Goal: Task Accomplishment & Management: Manage account settings

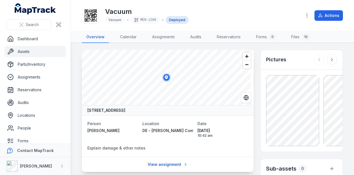
scroll to position [211, 0]
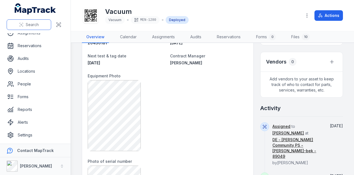
click at [24, 24] on button "Search" at bounding box center [29, 24] width 45 height 11
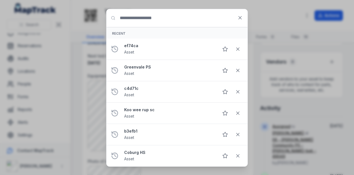
click at [138, 20] on input "Search for anything" at bounding box center [177, 18] width 141 height 18
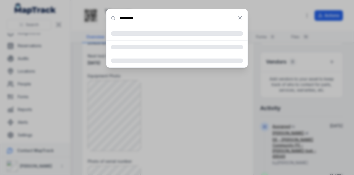
type input "********"
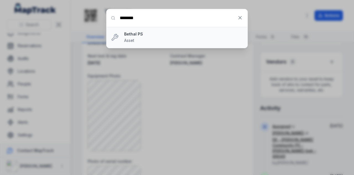
click at [161, 35] on strong "Bethal PS" at bounding box center [183, 34] width 119 height 6
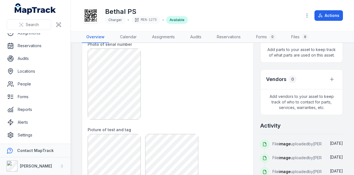
scroll to position [111, 0]
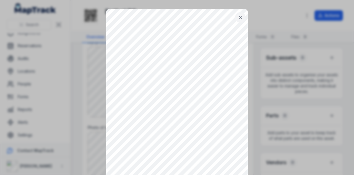
click at [240, 19] on icon at bounding box center [241, 18] width 6 height 6
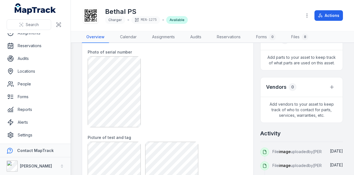
scroll to position [222, 0]
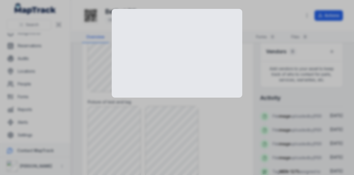
click at [116, 66] on div at bounding box center [177, 53] width 131 height 89
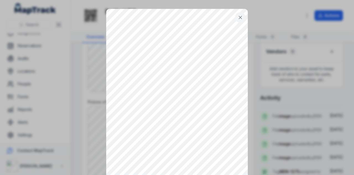
scroll to position [23, 0]
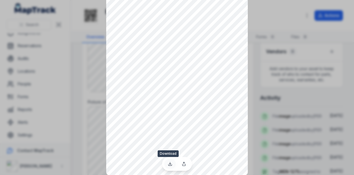
click at [169, 164] on icon at bounding box center [170, 163] width 4 height 4
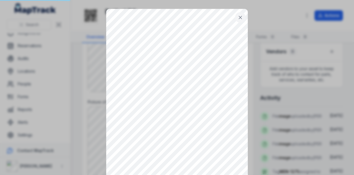
click at [238, 16] on icon at bounding box center [241, 18] width 6 height 6
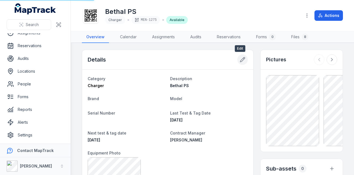
click at [238, 62] on button at bounding box center [243, 59] width 11 height 11
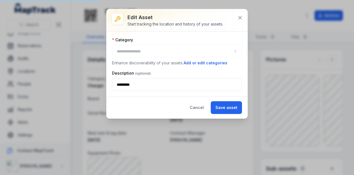
type input "*******"
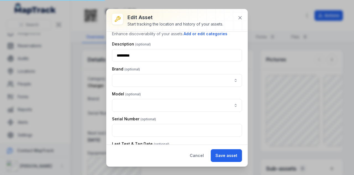
scroll to position [83, 0]
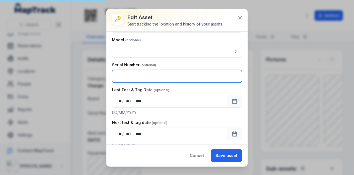
click at [151, 76] on input "text" at bounding box center [177, 76] width 130 height 13
type input "**********"
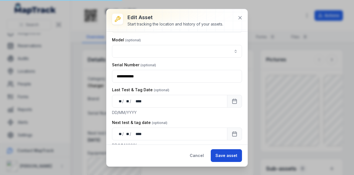
click at [227, 158] on button "Save asset" at bounding box center [226, 155] width 31 height 13
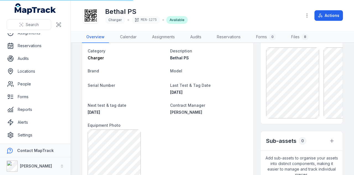
scroll to position [0, 0]
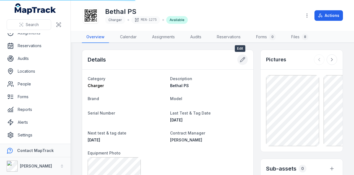
click at [241, 61] on icon at bounding box center [243, 59] width 5 height 5
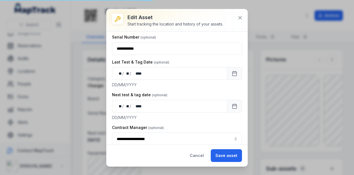
scroll to position [83, 0]
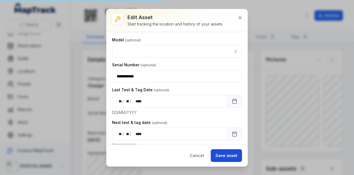
click at [226, 157] on button "Save asset" at bounding box center [226, 155] width 31 height 13
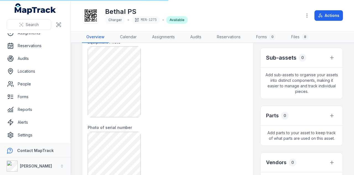
scroll to position [138, 0]
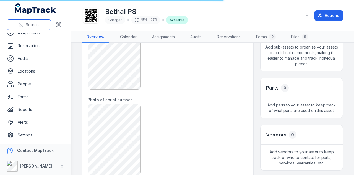
click at [36, 23] on span "Search" at bounding box center [32, 25] width 13 height 6
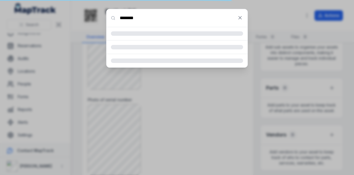
type input "********"
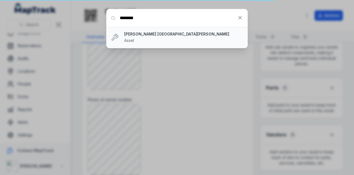
click at [184, 35] on strong "[PERSON_NAME] [GEOGRAPHIC_DATA][PERSON_NAME]" at bounding box center [183, 34] width 119 height 6
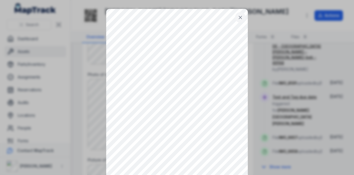
scroll to position [23, 0]
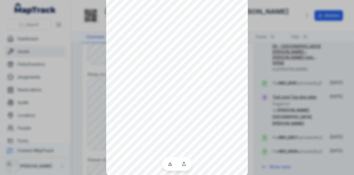
click at [267, 32] on div at bounding box center [177, 64] width 354 height 175
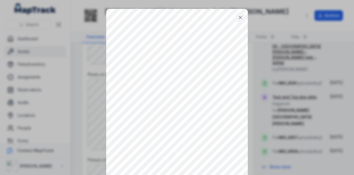
click at [240, 19] on icon at bounding box center [241, 18] width 6 height 6
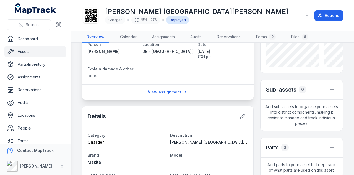
scroll to position [111, 0]
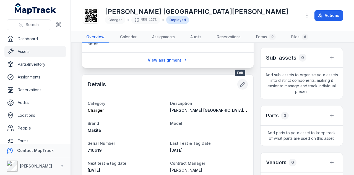
click at [240, 85] on icon at bounding box center [243, 84] width 6 height 6
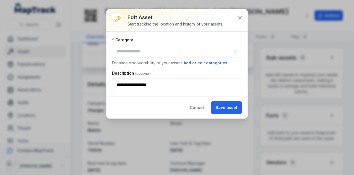
type input "*******"
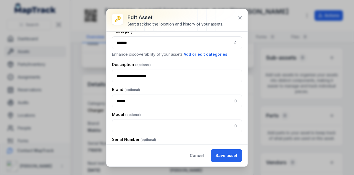
type input "**********"
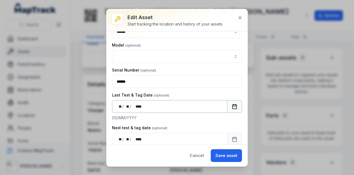
scroll to position [83, 0]
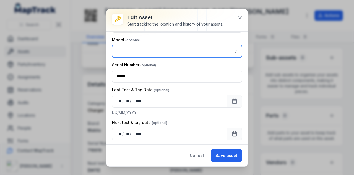
click at [160, 53] on input "asset-edit:cf[ae11ba15-1579-4ecc-996c-910ebae4e155]-label" at bounding box center [177, 51] width 130 height 13
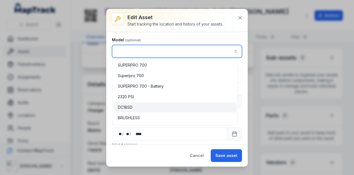
type input "******"
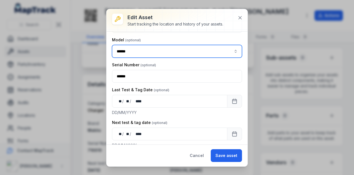
click at [139, 109] on div "DC18SD" at bounding box center [175, 107] width 114 height 6
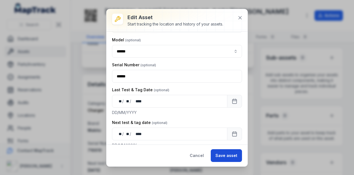
click at [224, 157] on button "Save asset" at bounding box center [226, 155] width 31 height 13
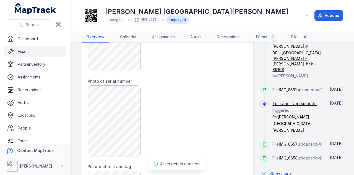
scroll to position [305, 0]
